Goal: Task Accomplishment & Management: Complete application form

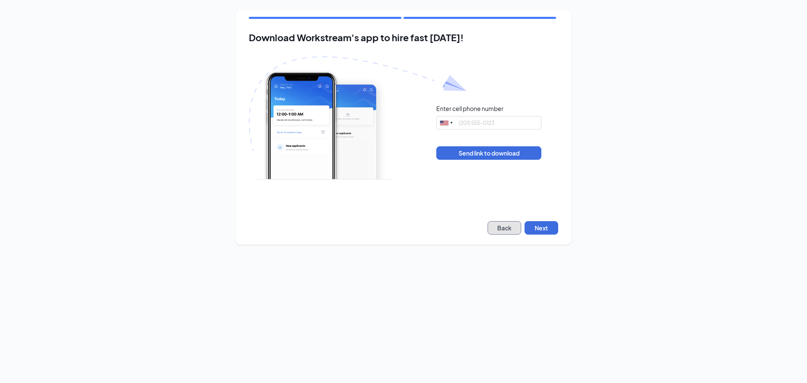
click at [515, 228] on button "Back" at bounding box center [505, 227] width 34 height 13
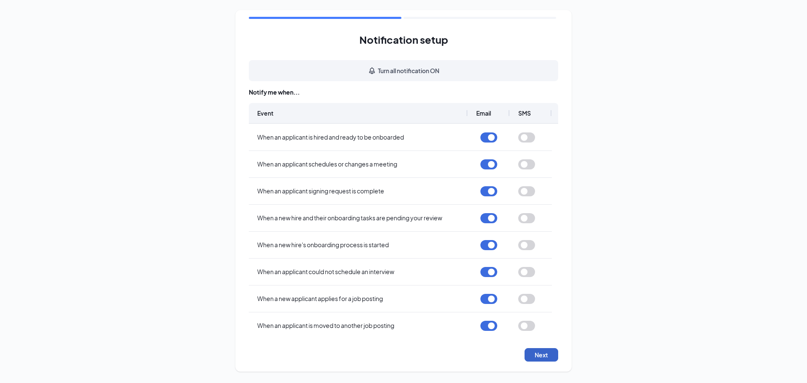
click at [529, 353] on button "Next" at bounding box center [542, 354] width 34 height 13
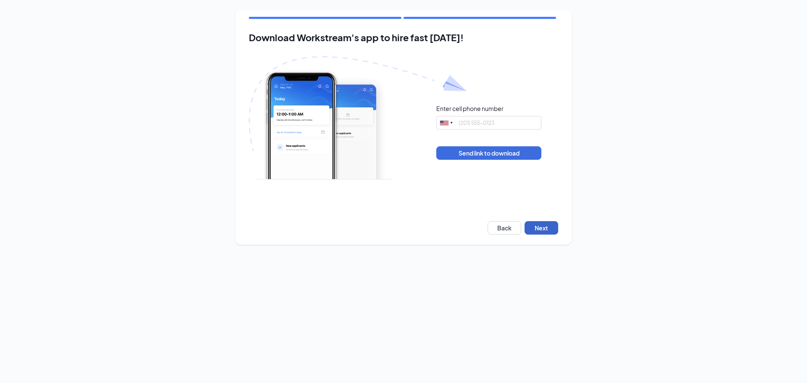
click at [533, 222] on button "Next" at bounding box center [542, 227] width 34 height 13
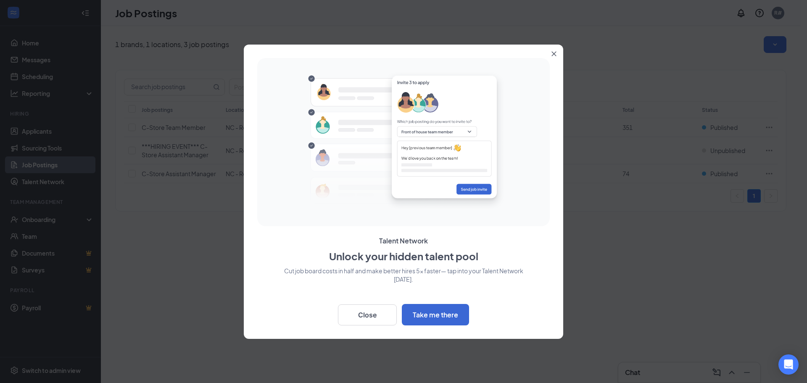
click at [556, 55] on button "Close" at bounding box center [555, 52] width 15 height 15
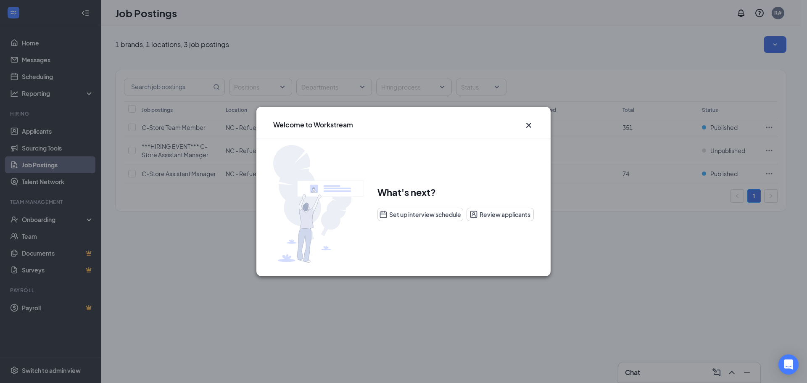
click at [530, 123] on icon "Cross" at bounding box center [529, 125] width 10 height 10
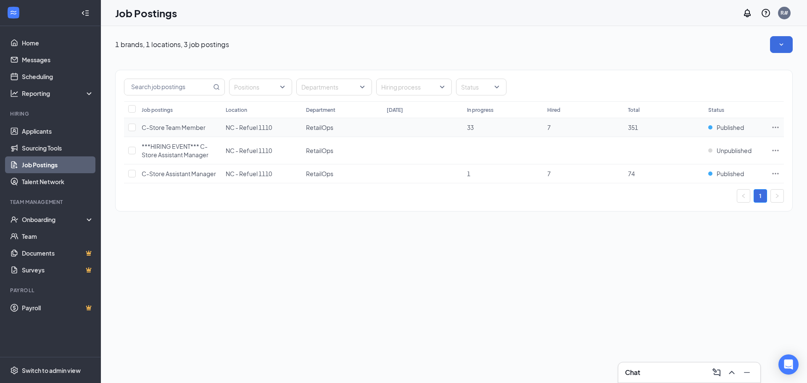
drag, startPoint x: 172, startPoint y: 123, endPoint x: 139, endPoint y: 132, distance: 34.5
drag, startPoint x: 139, startPoint y: 132, endPoint x: 216, endPoint y: 67, distance: 100.5
click at [216, 67] on div "Positions Departments Hiring process Status Job postings Location Department [D…" at bounding box center [454, 136] width 678 height 167
click at [41, 131] on link "Applicants" at bounding box center [58, 131] width 72 height 17
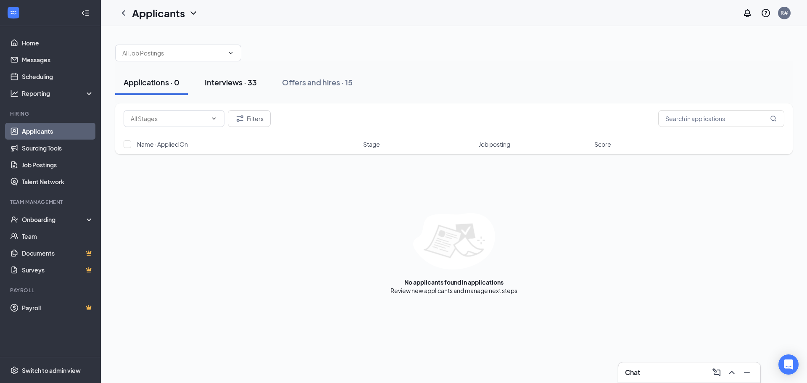
click at [251, 84] on div "Interviews · 33" at bounding box center [231, 82] width 52 height 11
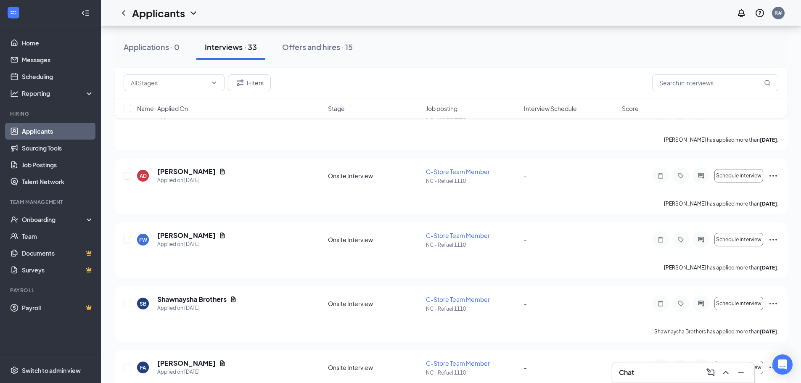
scroll to position [1429, 0]
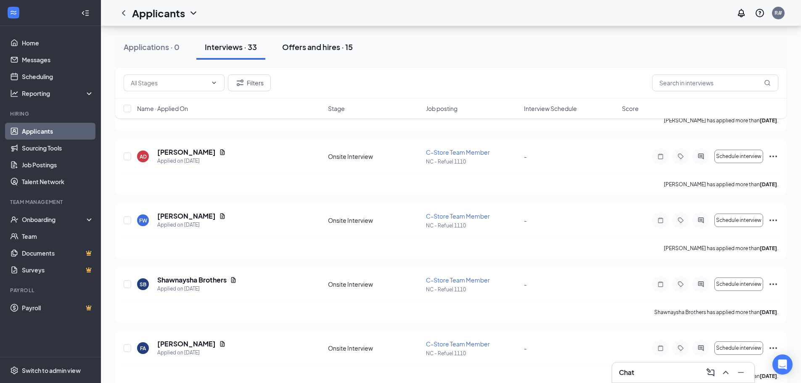
click at [311, 48] on div "Offers and hires · 15" at bounding box center [317, 47] width 71 height 11
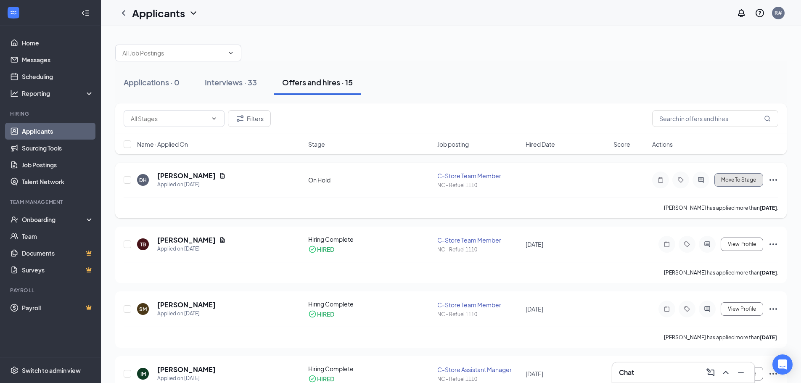
click at [730, 182] on span "Move To Stage" at bounding box center [738, 180] width 35 height 6
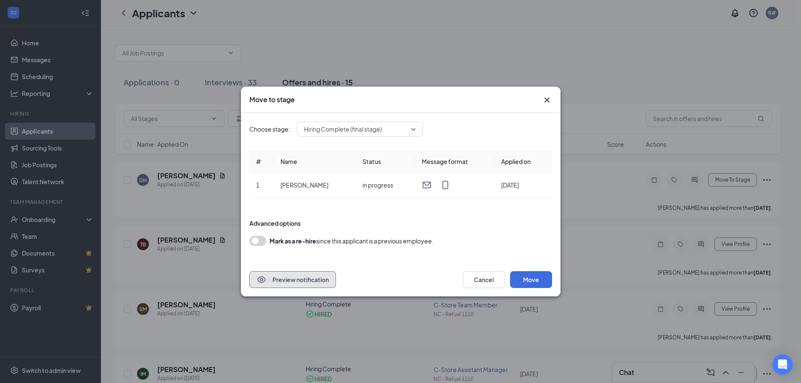
click at [277, 283] on button "Preview notification" at bounding box center [292, 279] width 87 height 17
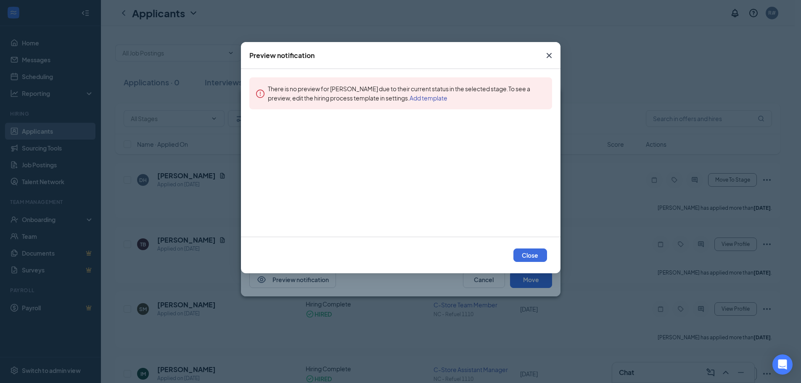
click at [544, 55] on icon "Cross" at bounding box center [549, 55] width 10 height 10
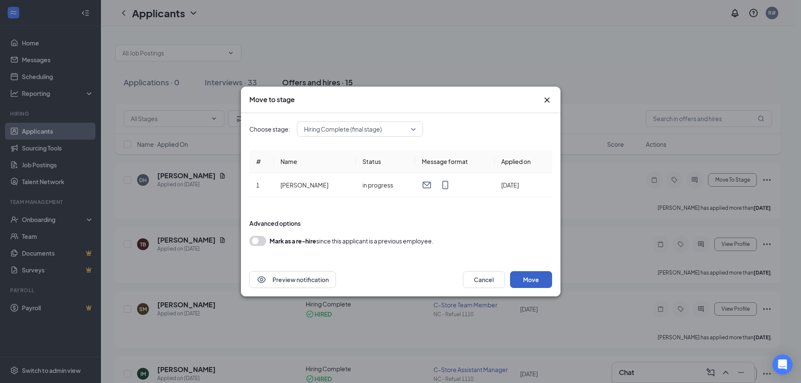
click at [545, 284] on button "Move" at bounding box center [531, 279] width 42 height 17
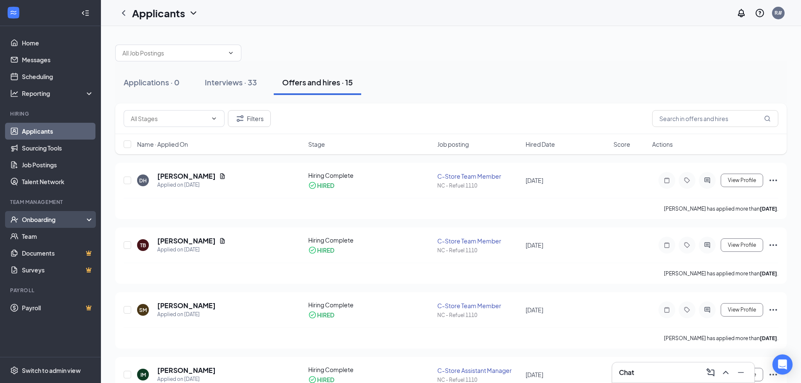
click at [55, 215] on div "Onboarding" at bounding box center [54, 219] width 65 height 8
click at [51, 273] on link "Onboarding Documents" at bounding box center [58, 269] width 72 height 17
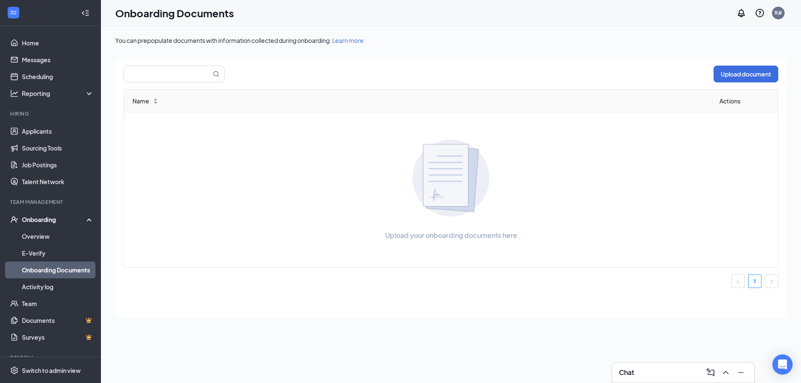
click at [163, 107] on th "Name" at bounding box center [418, 101] width 588 height 23
click at [151, 100] on div "Name" at bounding box center [418, 100] width 573 height 9
click at [156, 103] on span at bounding box center [156, 102] width 6 height 3
click at [158, 76] on input "text" at bounding box center [162, 74] width 77 height 16
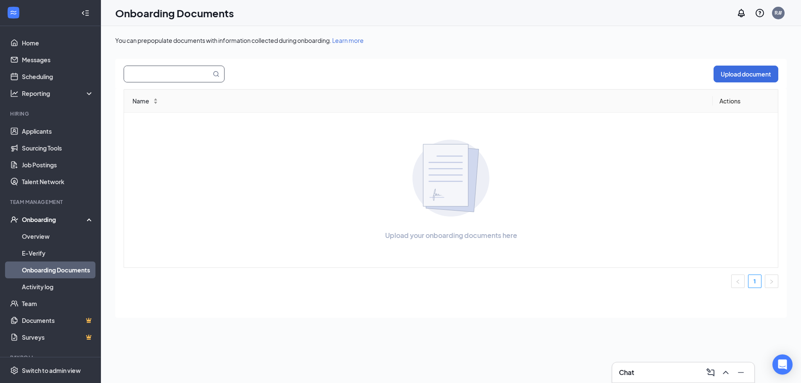
click at [158, 76] on input "text" at bounding box center [162, 74] width 77 height 16
type input "d"
click at [60, 128] on link "Applicants" at bounding box center [58, 131] width 72 height 17
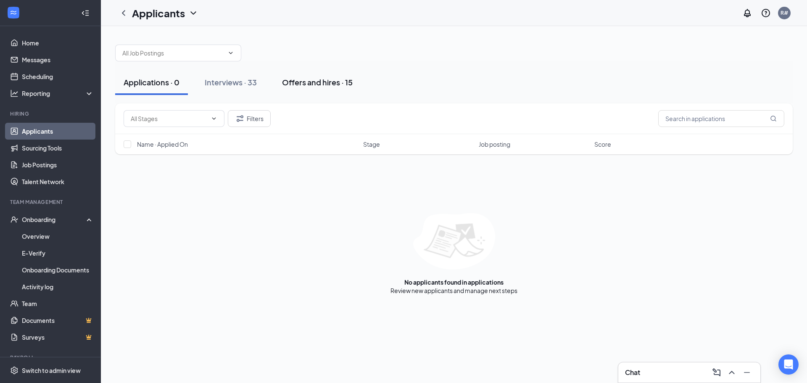
click at [319, 85] on div "Offers and hires · 15" at bounding box center [317, 82] width 71 height 11
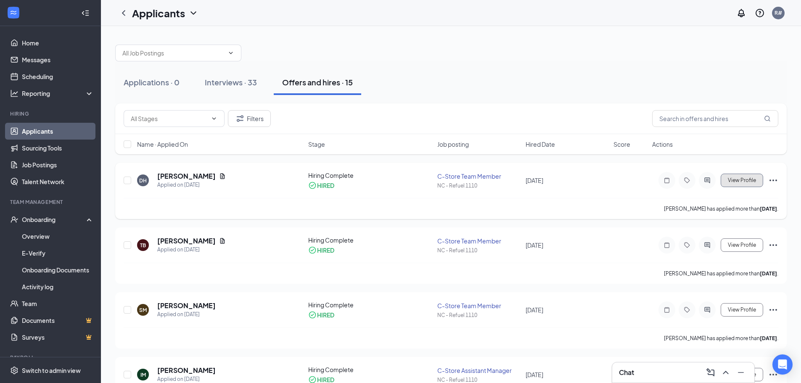
click at [736, 184] on button "View Profile" at bounding box center [741, 180] width 42 height 13
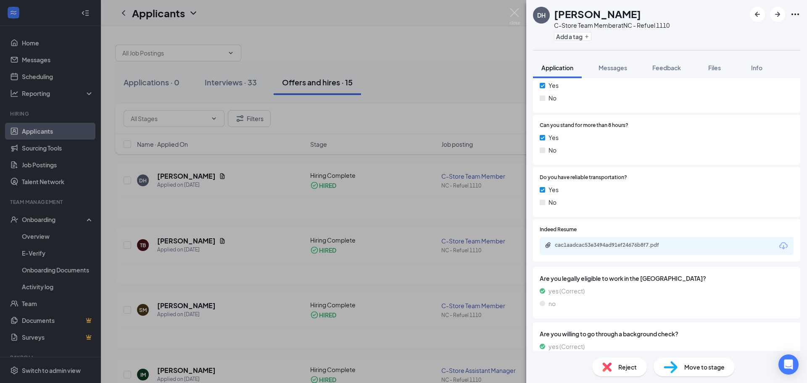
scroll to position [430, 0]
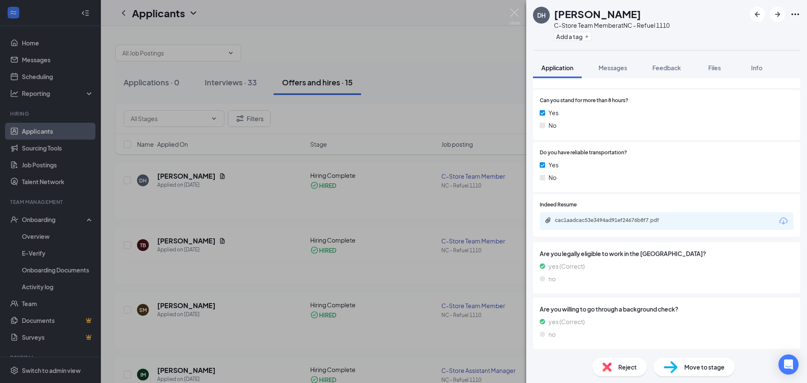
click at [709, 367] on span "Move to stage" at bounding box center [704, 366] width 40 height 9
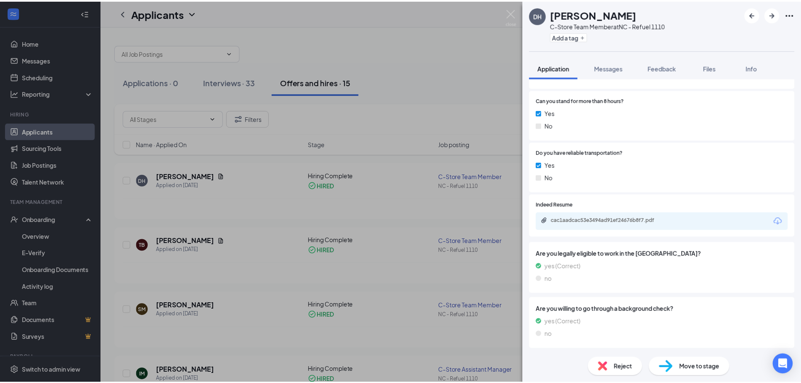
scroll to position [426, 0]
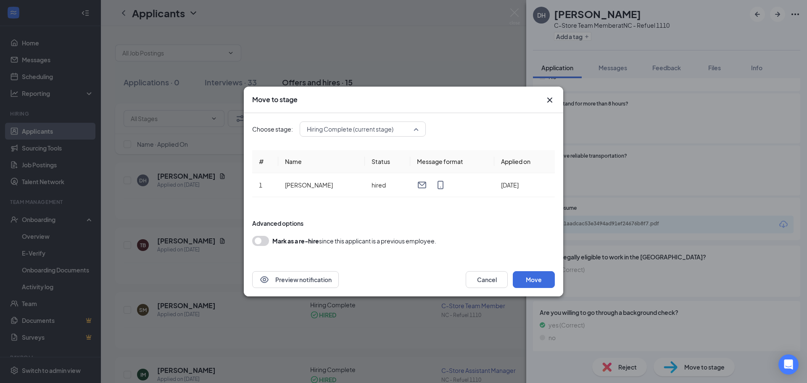
click at [415, 128] on span "Hiring Complete (current stage)" at bounding box center [363, 129] width 112 height 13
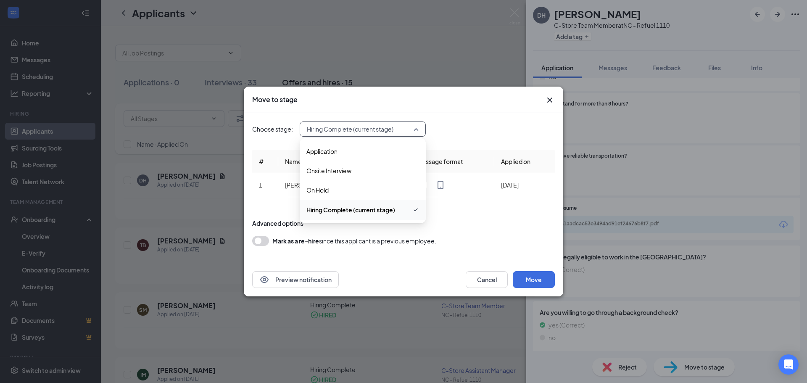
click at [396, 60] on div "Move to stage Choose stage: Hiring Complete (current stage) 3948236 3930488 App…" at bounding box center [403, 191] width 807 height 383
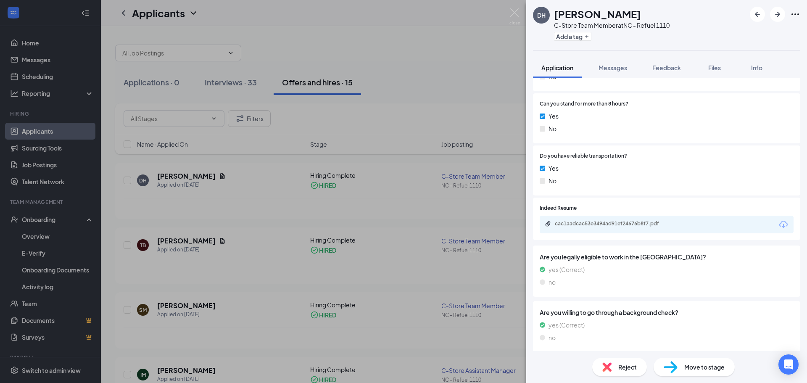
click at [396, 60] on div "[PERSON_NAME] C-Store Team Member at [GEOGRAPHIC_DATA] - Refuel 1110 Add a tag …" at bounding box center [403, 191] width 807 height 383
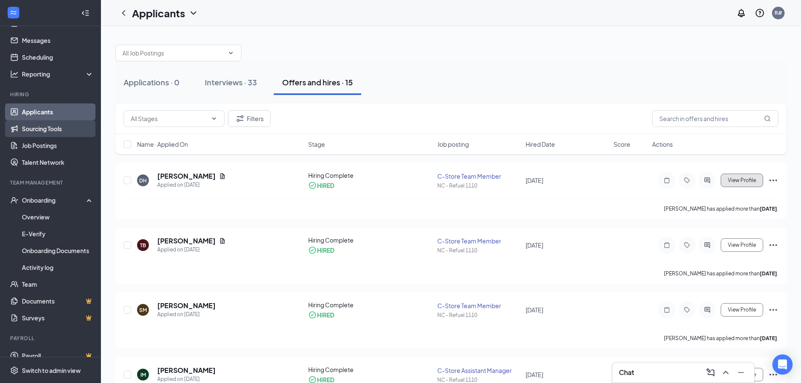
scroll to position [30, 0]
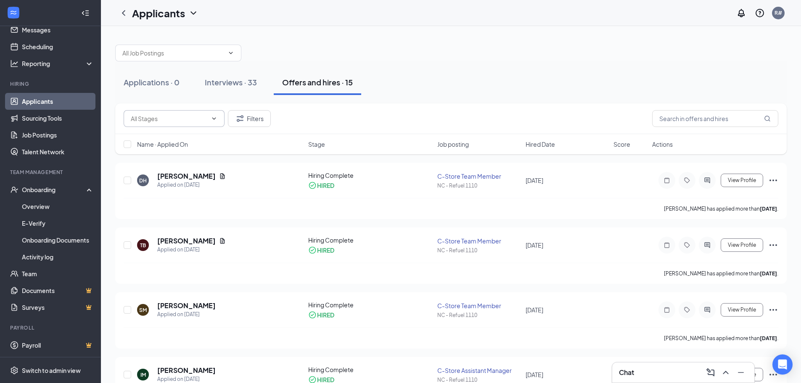
click at [196, 125] on span at bounding box center [174, 118] width 101 height 17
click at [315, 124] on div "Filters" at bounding box center [451, 118] width 654 height 17
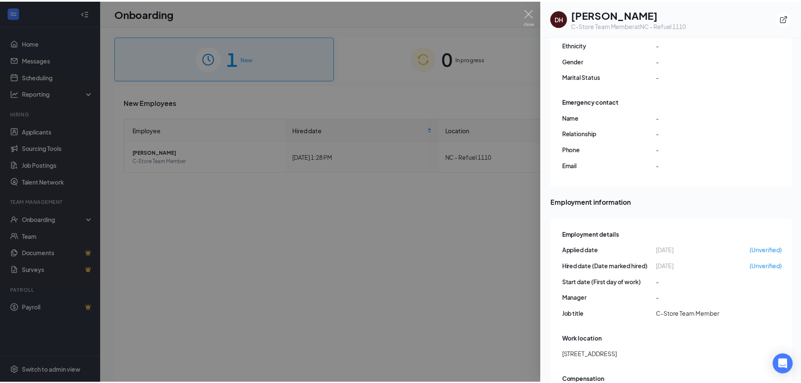
scroll to position [206, 0]
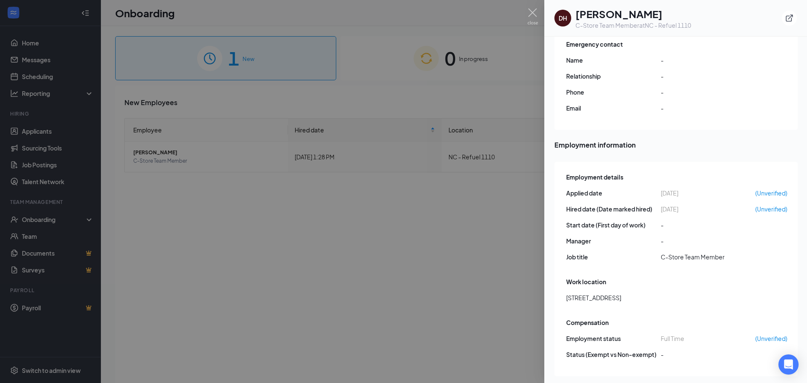
click at [535, 316] on div at bounding box center [403, 191] width 807 height 383
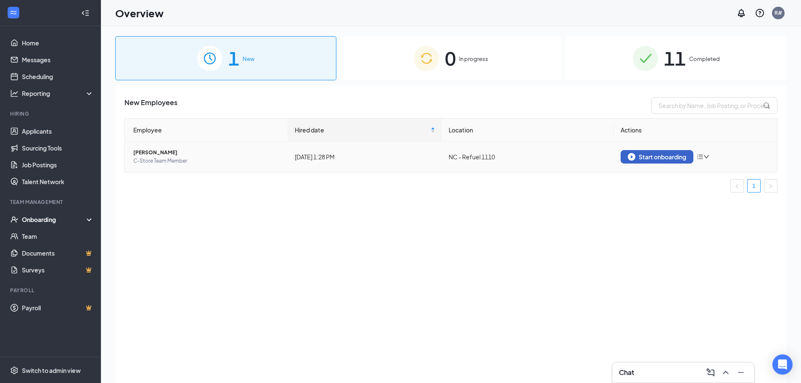
click at [662, 156] on div "Start onboarding" at bounding box center [657, 157] width 58 height 8
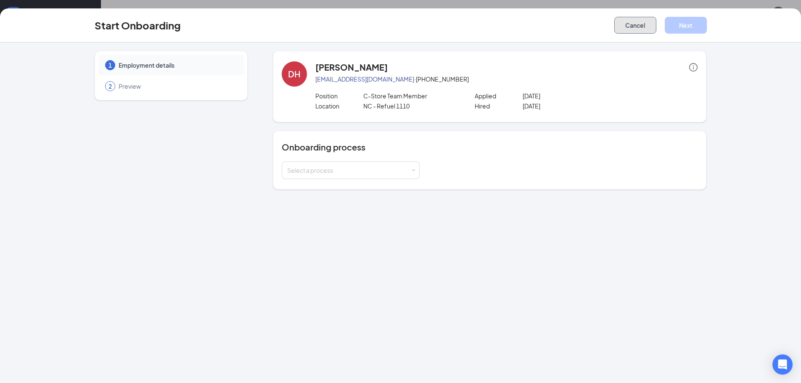
click at [629, 26] on button "Cancel" at bounding box center [635, 25] width 42 height 17
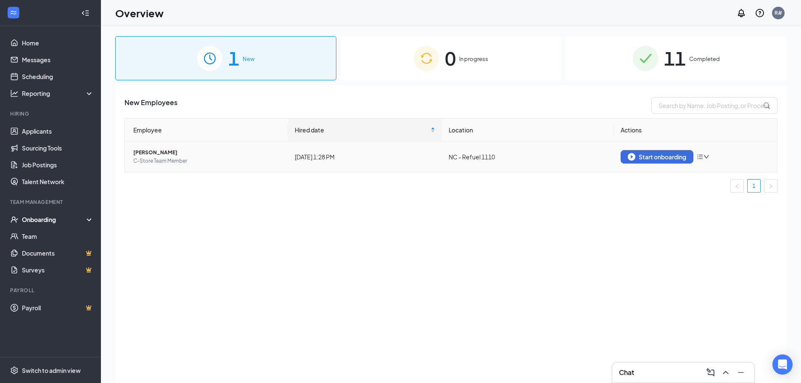
click at [704, 156] on icon "down" at bounding box center [706, 157] width 6 height 6
click at [703, 129] on th "Actions" at bounding box center [695, 130] width 163 height 23
click at [643, 156] on div "Start onboarding" at bounding box center [657, 157] width 58 height 8
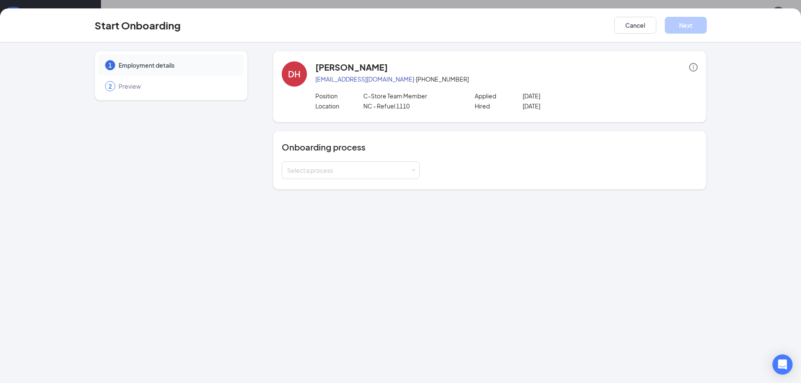
click at [119, 88] on span "Preview" at bounding box center [177, 86] width 117 height 8
click at [112, 85] on div "2" at bounding box center [110, 86] width 10 height 10
click at [644, 21] on button "Cancel" at bounding box center [635, 25] width 42 height 17
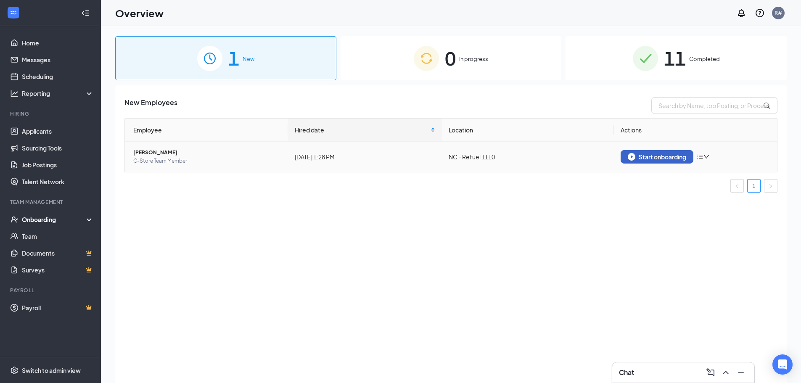
click at [646, 156] on div "Start onboarding" at bounding box center [657, 157] width 58 height 8
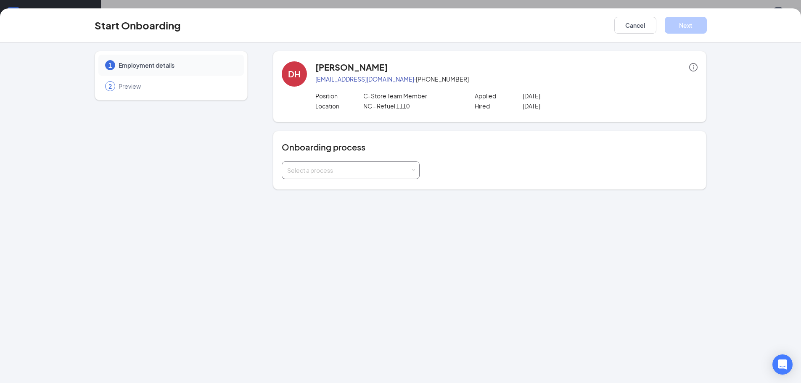
click at [388, 174] on div "Select a process" at bounding box center [348, 170] width 123 height 8
click at [352, 189] on span "New Hire Documentation" at bounding box center [319, 188] width 69 height 8
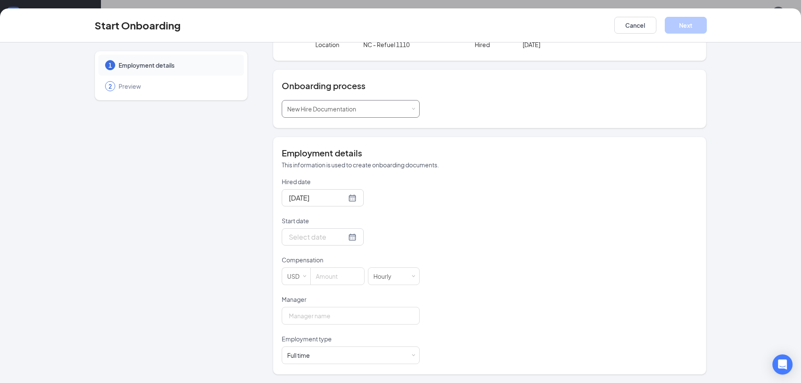
scroll to position [38, 0]
drag, startPoint x: 352, startPoint y: 189, endPoint x: 543, endPoint y: 208, distance: 192.2
click at [543, 208] on div "Hired date Aug 26, 2025 Start date Compensation USD Hourly Manager Employment t…" at bounding box center [490, 270] width 416 height 187
click at [346, 235] on div at bounding box center [323, 236] width 82 height 17
type input "Sep 1, 2025"
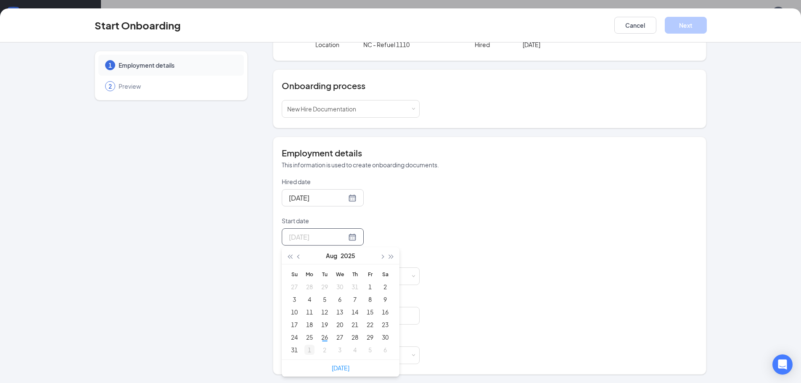
click at [308, 350] on div "1" at bounding box center [309, 350] width 10 height 10
click at [331, 275] on input at bounding box center [337, 276] width 53 height 17
type input "13"
click at [327, 321] on input "Manager" at bounding box center [351, 316] width 138 height 18
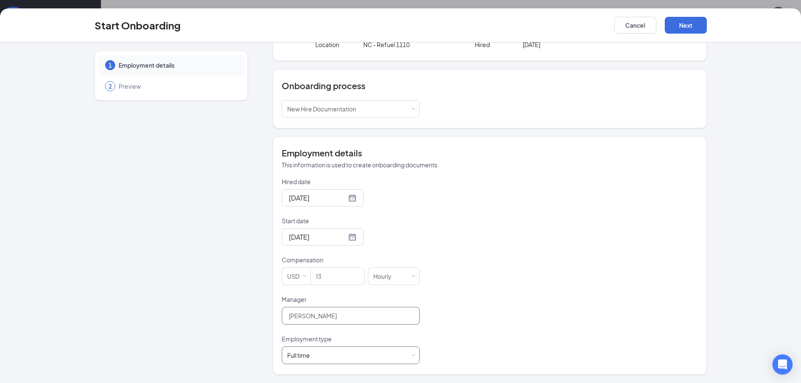
type input "Lando Anderson"
click at [348, 357] on div "Full time Works 30+ hours per week and is reasonably expected to work" at bounding box center [350, 355] width 127 height 17
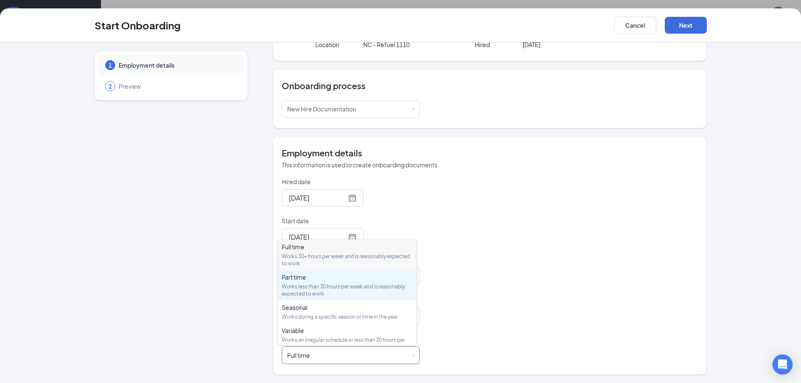
click at [328, 287] on div "Works less than 30 hours per week and is reasonably expected to work" at bounding box center [347, 290] width 131 height 14
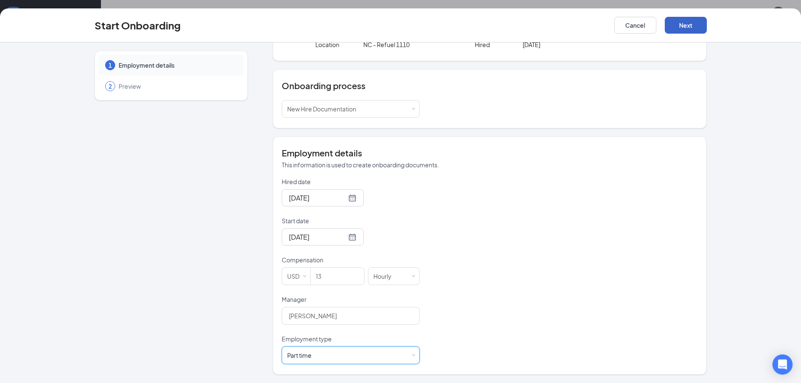
click at [676, 25] on button "Next" at bounding box center [686, 25] width 42 height 17
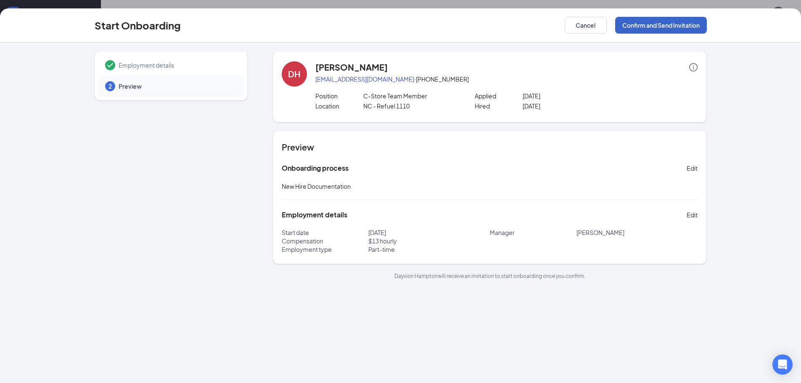
click at [651, 29] on button "Confirm and Send Invitation" at bounding box center [661, 25] width 92 height 17
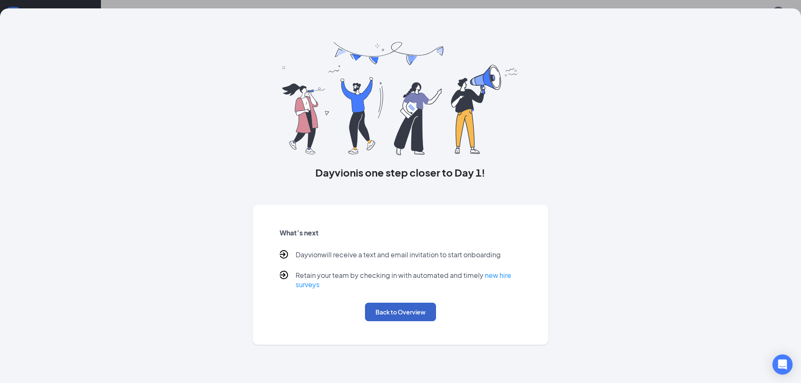
click at [421, 311] on button "Back to Overview" at bounding box center [400, 312] width 71 height 18
